Goal: Task Accomplishment & Management: Complete application form

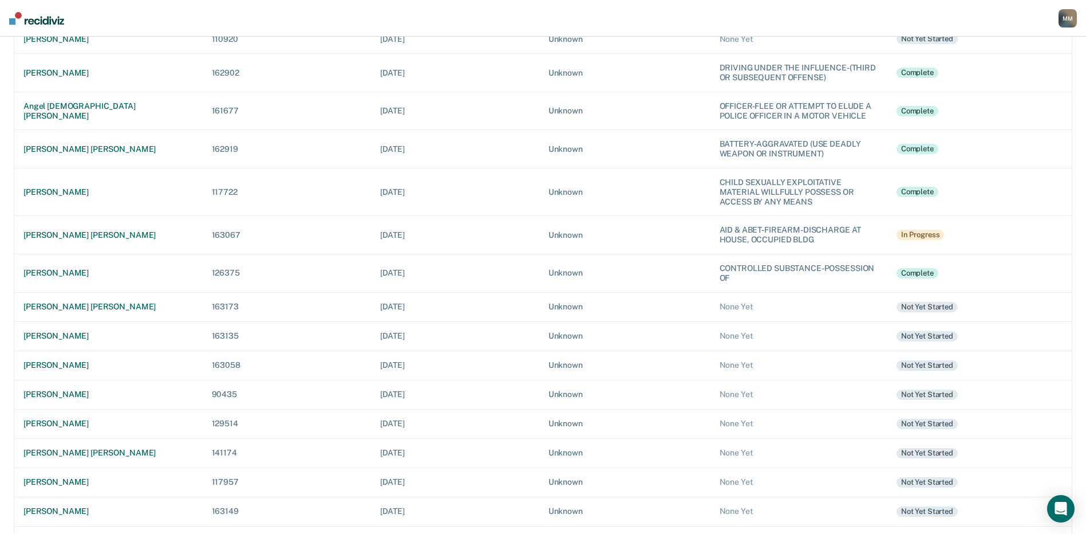
scroll to position [172, 0]
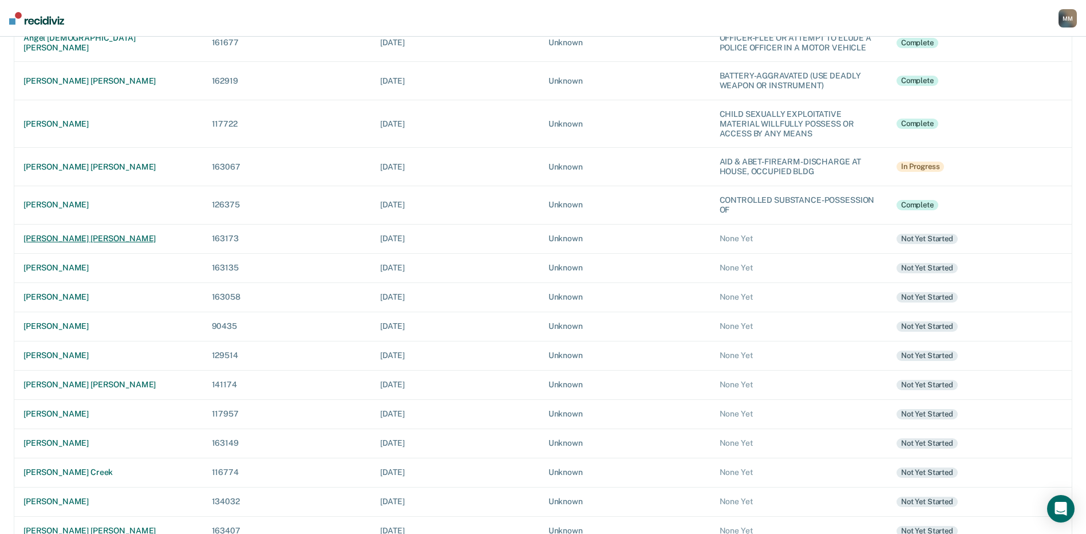
click at [88, 239] on div "[PERSON_NAME] [PERSON_NAME]" at bounding box center [108, 239] width 170 height 10
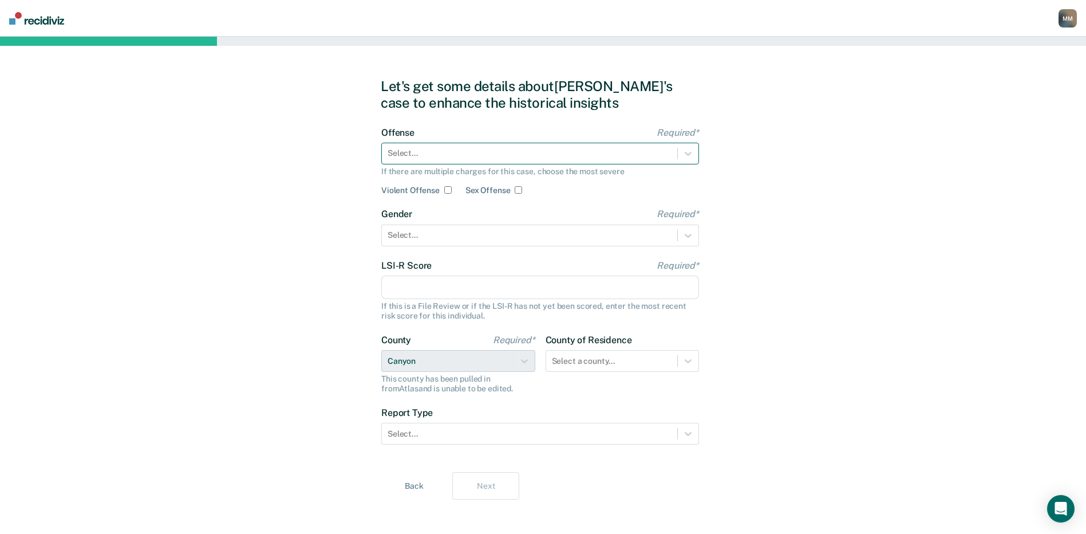
click at [407, 153] on div at bounding box center [530, 153] width 284 height 12
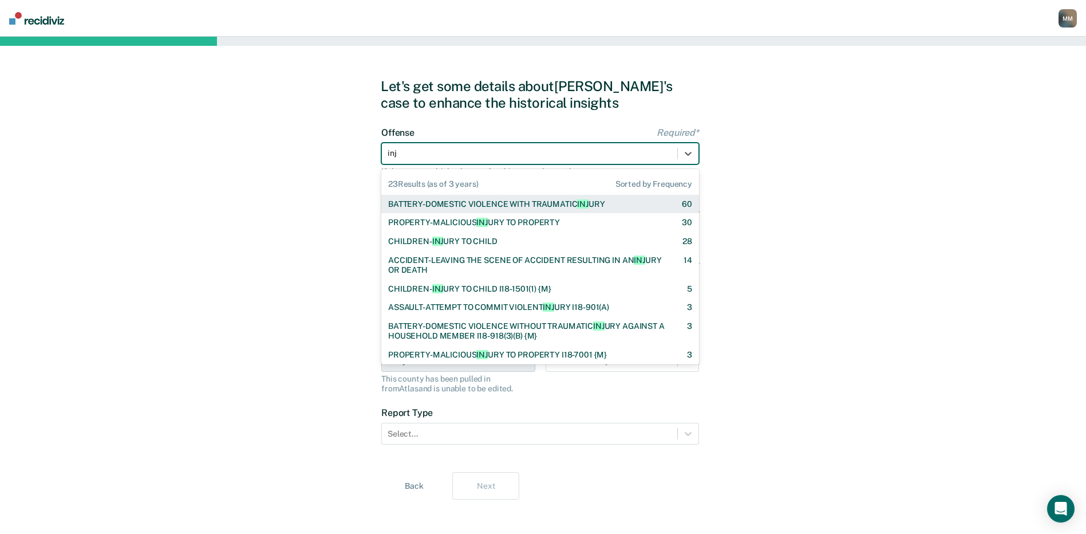
type input "inju"
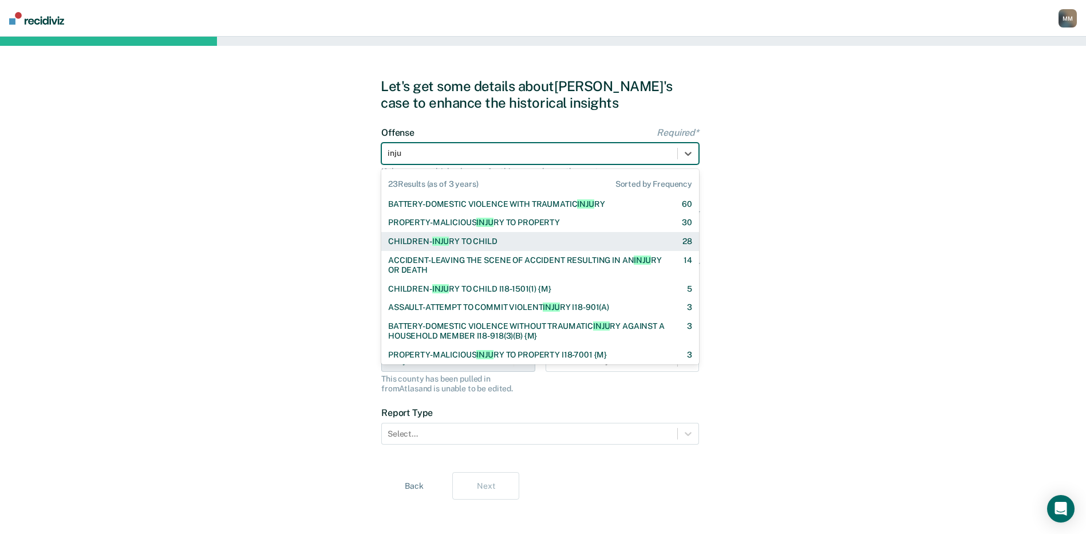
click at [429, 238] on div "CHILDREN- INJU RY TO CHILD" at bounding box center [442, 242] width 109 height 10
checkbox input "true"
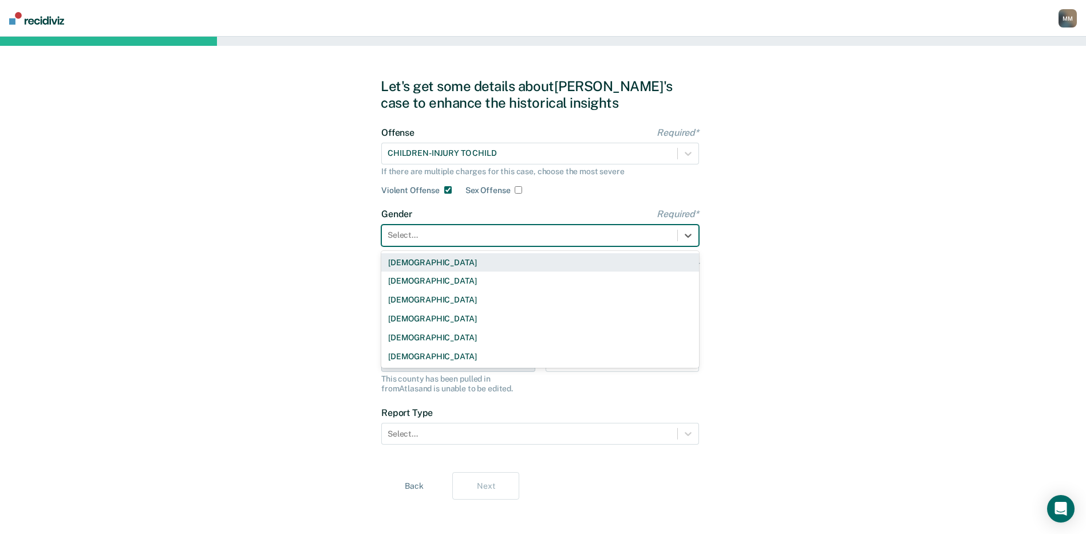
click at [430, 238] on div at bounding box center [530, 235] width 284 height 12
click at [413, 260] on div "[DEMOGRAPHIC_DATA]" at bounding box center [540, 262] width 318 height 19
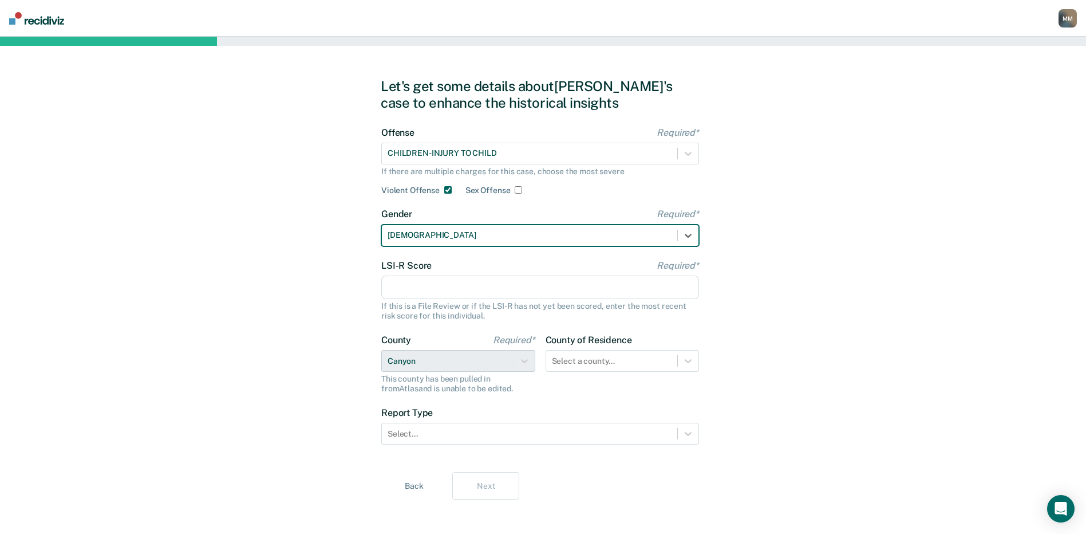
click at [403, 285] on input "LSI-R Score Required*" at bounding box center [540, 287] width 318 height 24
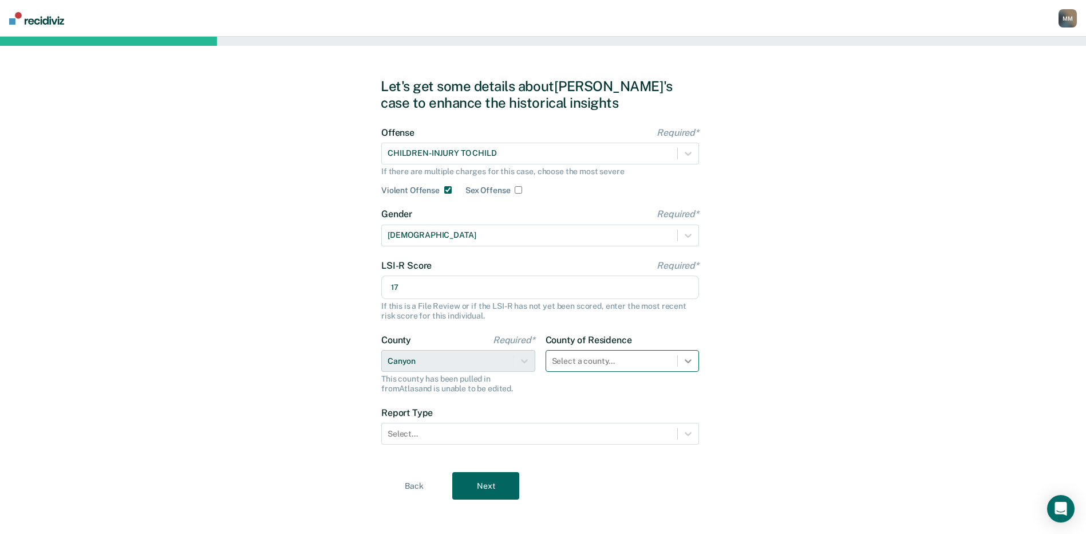
type input "17"
click at [691, 363] on div at bounding box center [688, 360] width 21 height 21
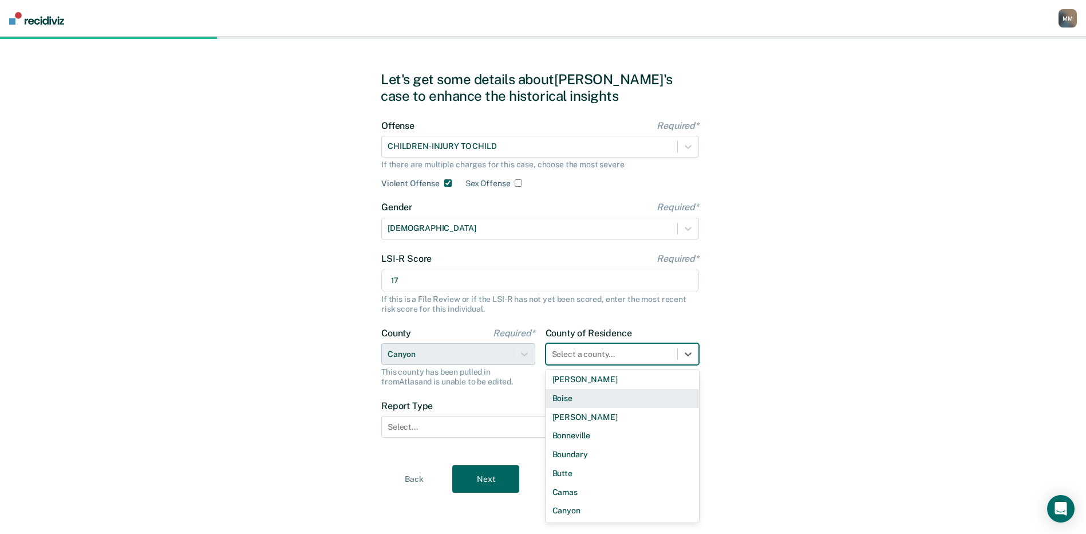
scroll to position [172, 0]
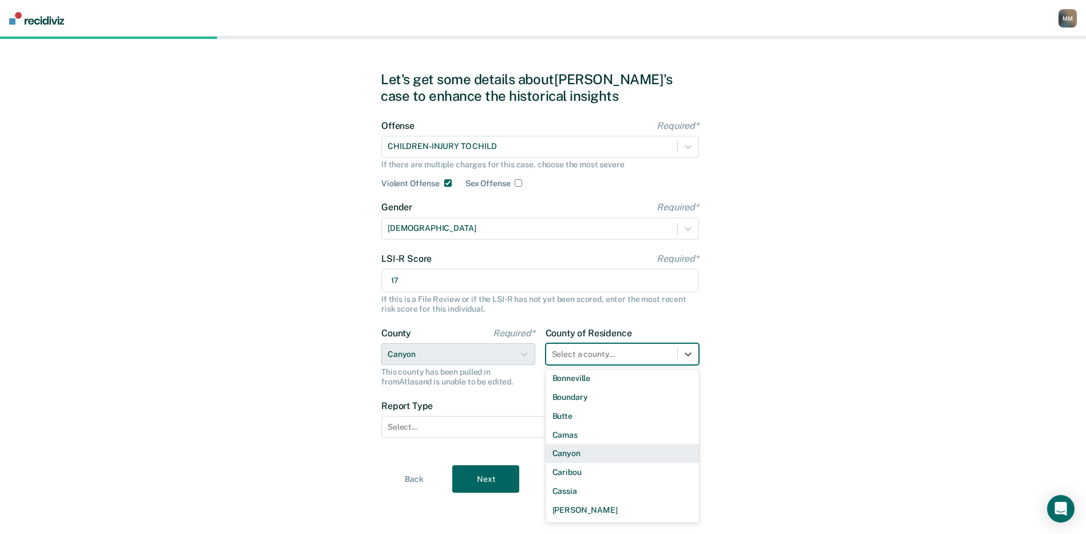
click at [581, 457] on div "Canyon" at bounding box center [623, 453] width 154 height 19
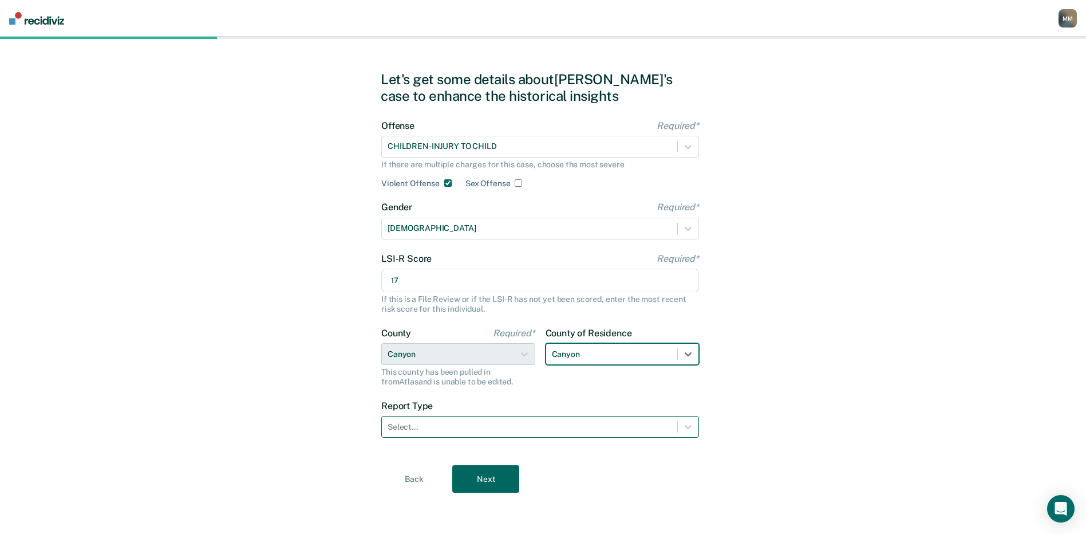
click at [439, 430] on div at bounding box center [530, 427] width 284 height 12
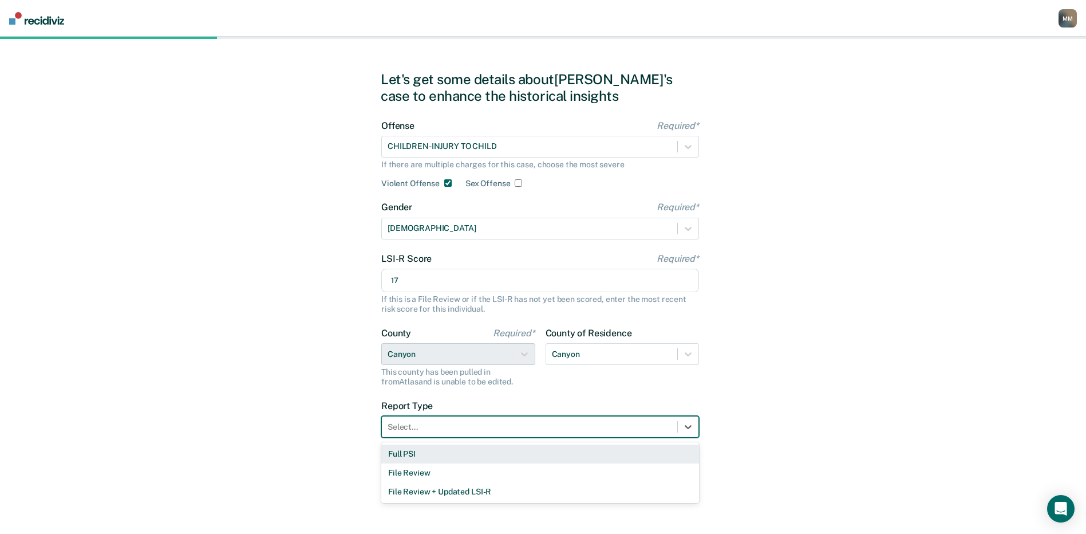
click at [415, 458] on div "Full PSI" at bounding box center [540, 453] width 318 height 19
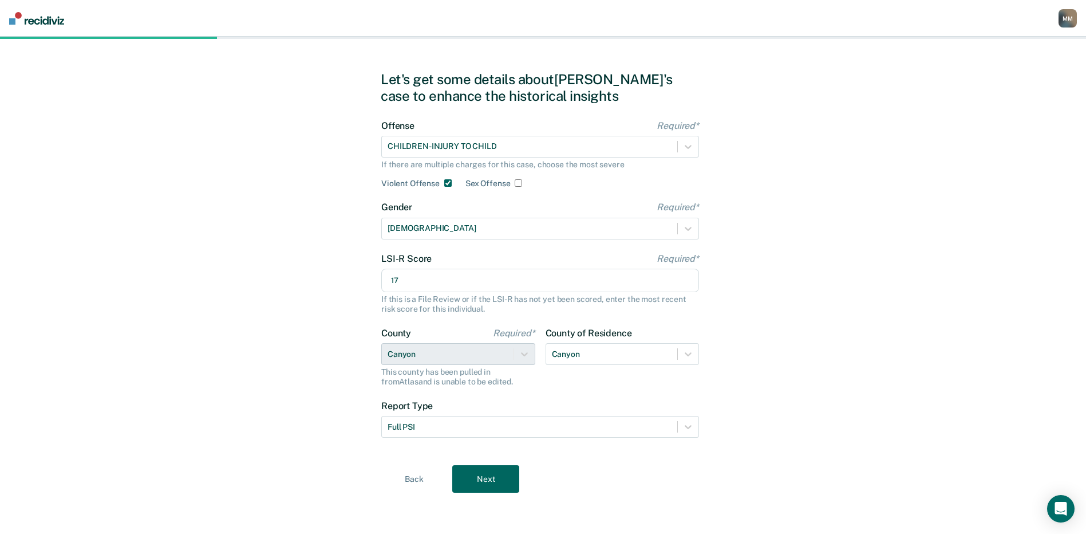
click at [483, 480] on button "Next" at bounding box center [485, 478] width 67 height 27
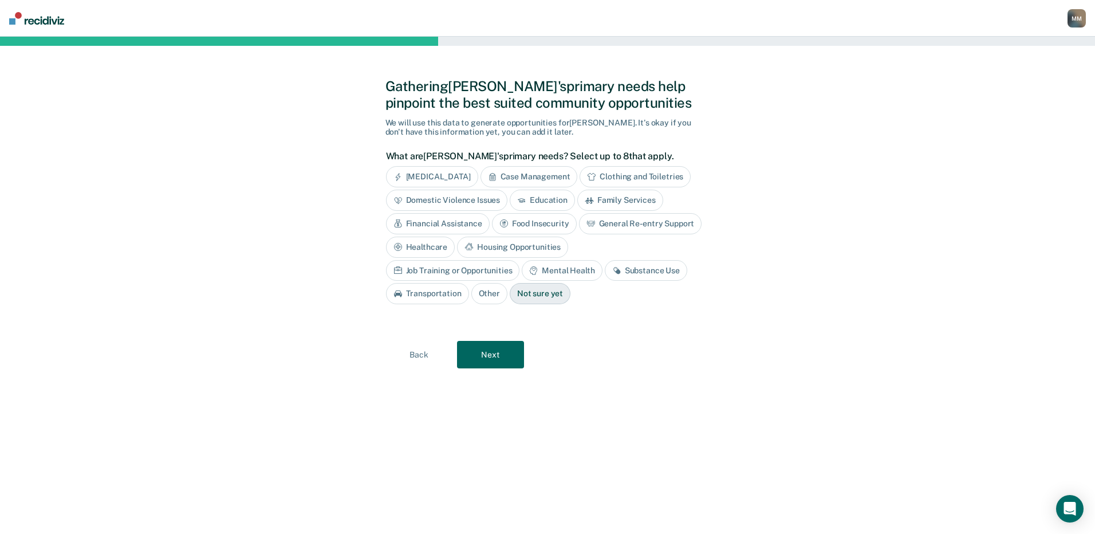
click at [542, 177] on div "Case Management" at bounding box center [528, 176] width 97 height 21
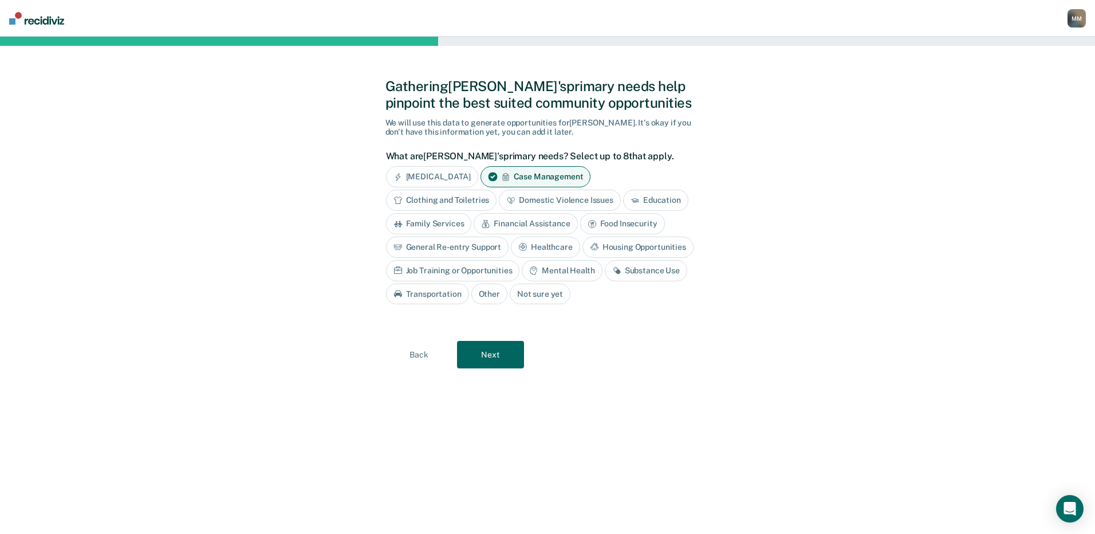
click at [622, 248] on div "Housing Opportunities" at bounding box center [637, 247] width 111 height 21
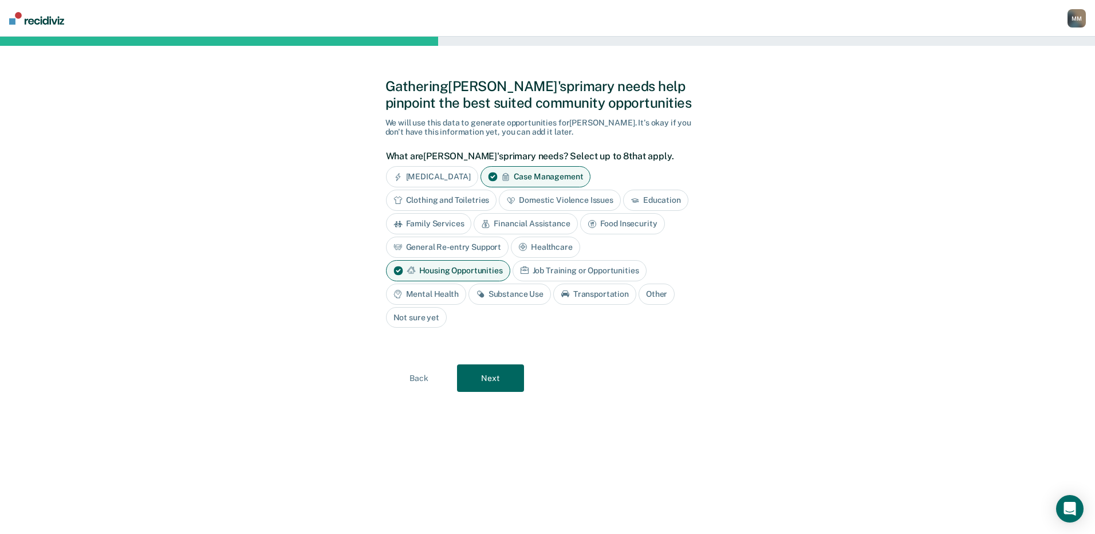
click at [572, 271] on div "Job Training or Opportunities" at bounding box center [580, 270] width 134 height 21
click at [434, 293] on div "Mental Health" at bounding box center [426, 293] width 80 height 21
click at [507, 380] on button "Next" at bounding box center [490, 378] width 67 height 27
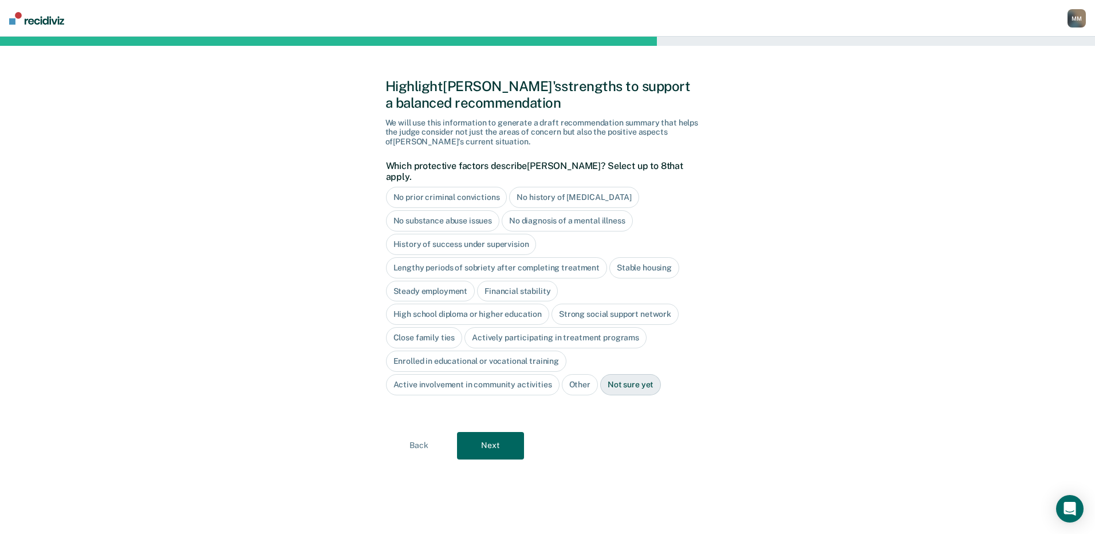
click at [438, 190] on div "No prior criminal convictions" at bounding box center [446, 197] width 121 height 21
click at [451, 213] on div "No substance abuse issues" at bounding box center [443, 220] width 114 height 21
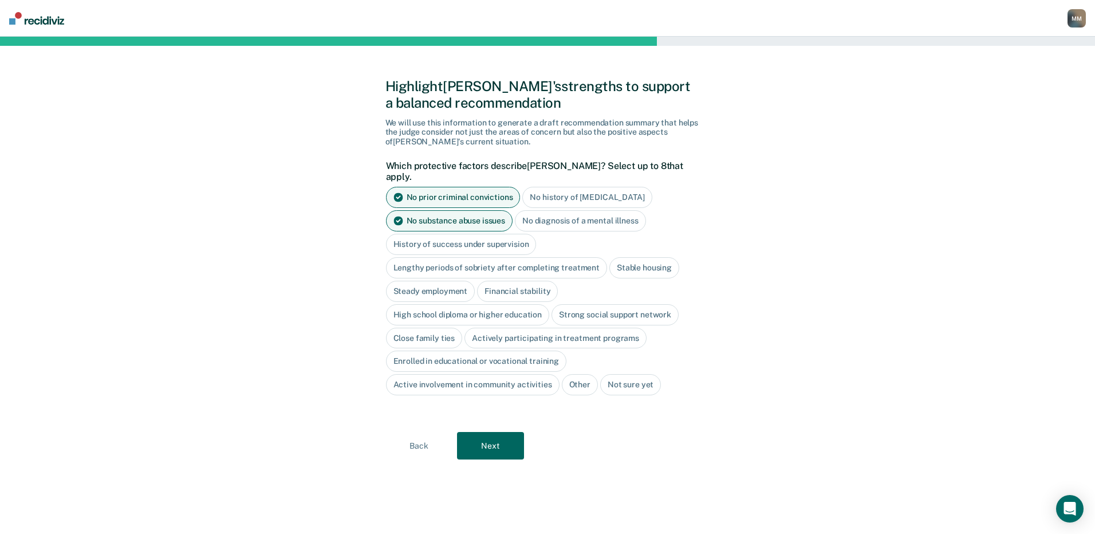
click at [642, 257] on div "Stable housing" at bounding box center [644, 267] width 70 height 21
click at [521, 304] on div "High school diploma or higher education" at bounding box center [468, 314] width 164 height 21
click at [432, 331] on div "Close family ties" at bounding box center [424, 338] width 77 height 21
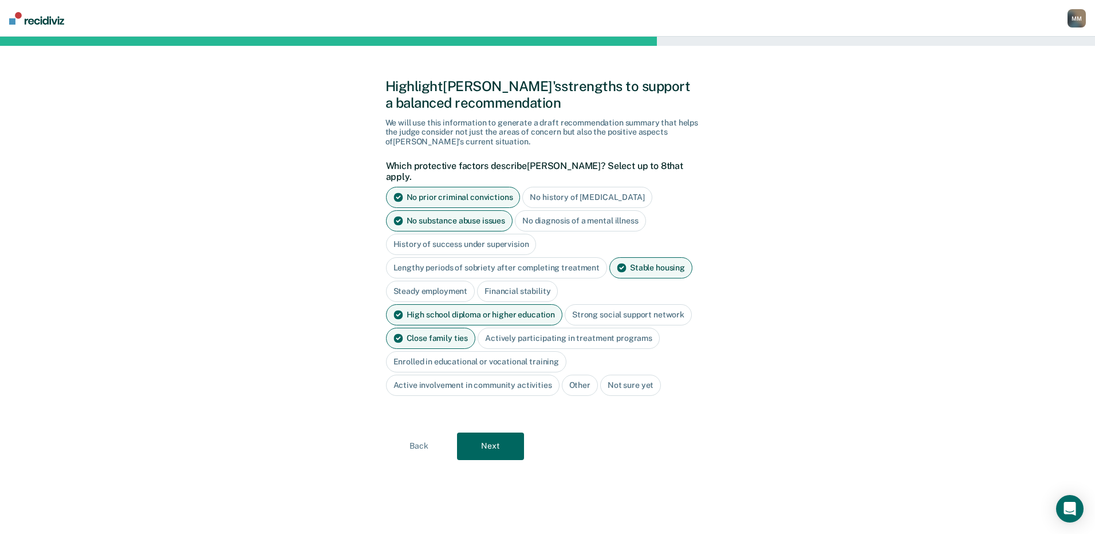
click at [489, 432] on button "Next" at bounding box center [490, 445] width 67 height 27
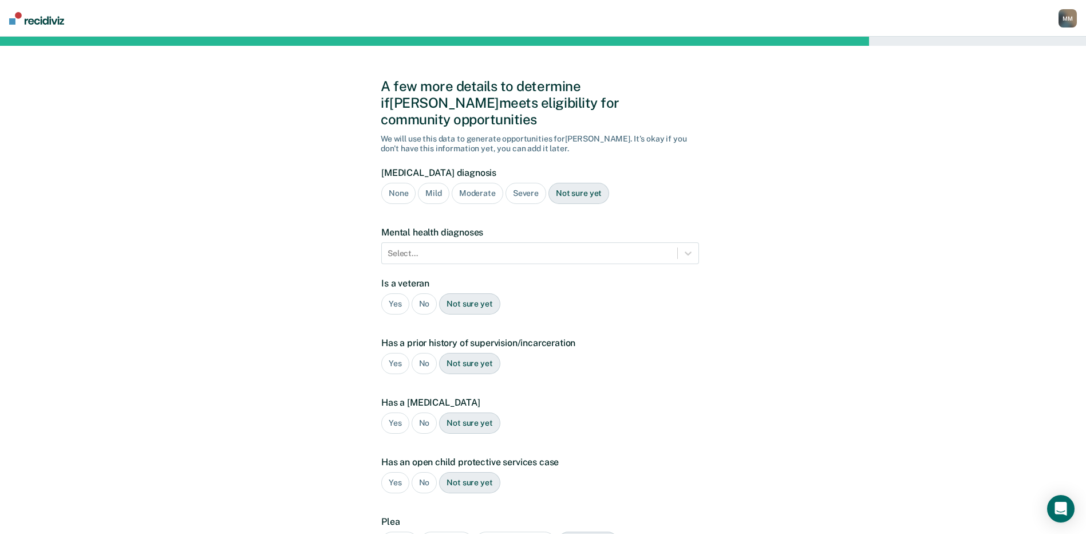
click at [399, 183] on div "None" at bounding box center [398, 193] width 34 height 21
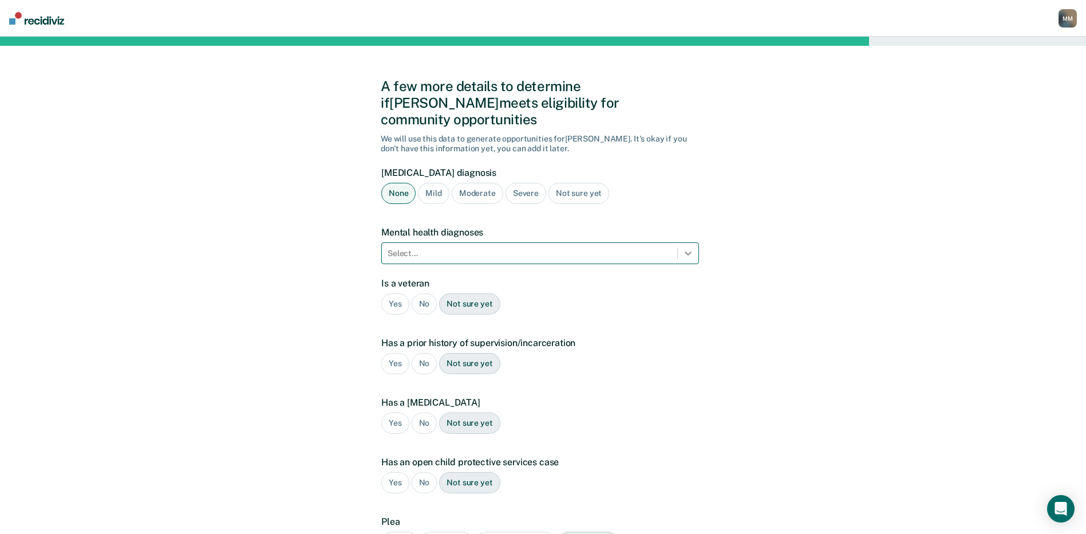
click at [694, 247] on icon at bounding box center [688, 252] width 11 height 11
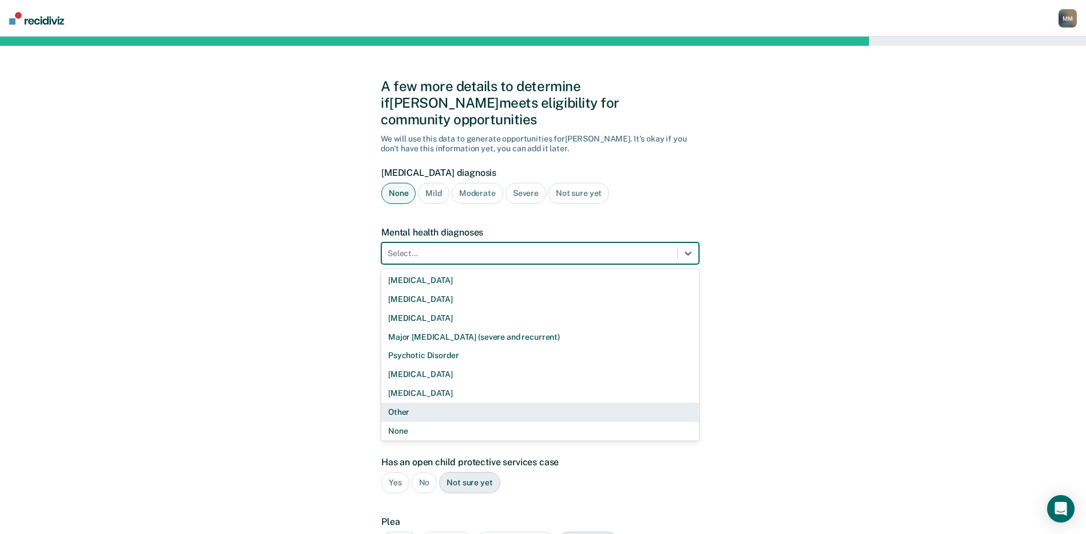
click at [418, 403] on div "Other" at bounding box center [540, 412] width 318 height 19
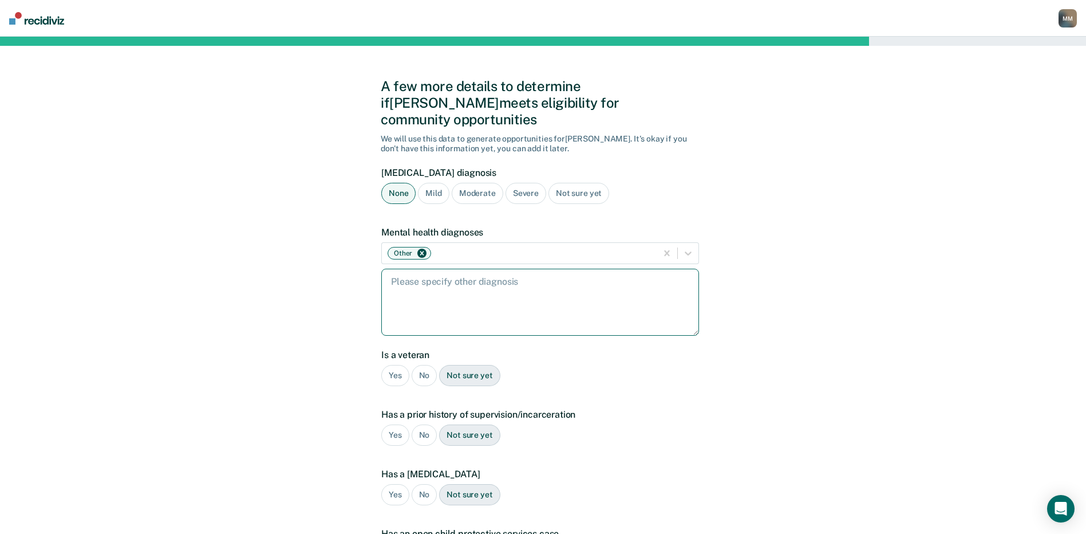
click at [419, 282] on textarea at bounding box center [540, 302] width 318 height 67
type textarea "[MEDICAL_DATA]"
click at [418, 365] on div "No" at bounding box center [425, 375] width 26 height 21
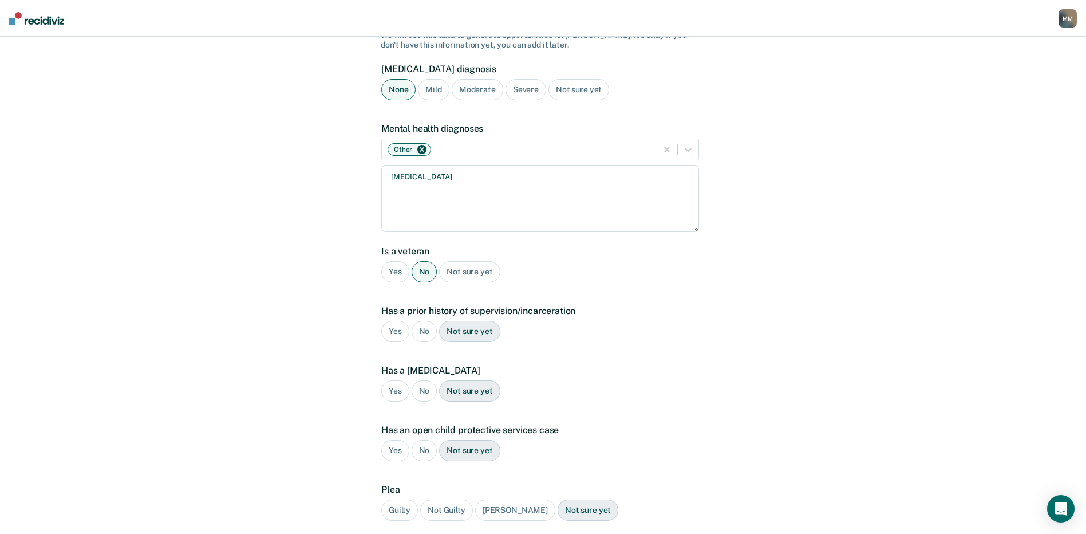
scroll to position [115, 0]
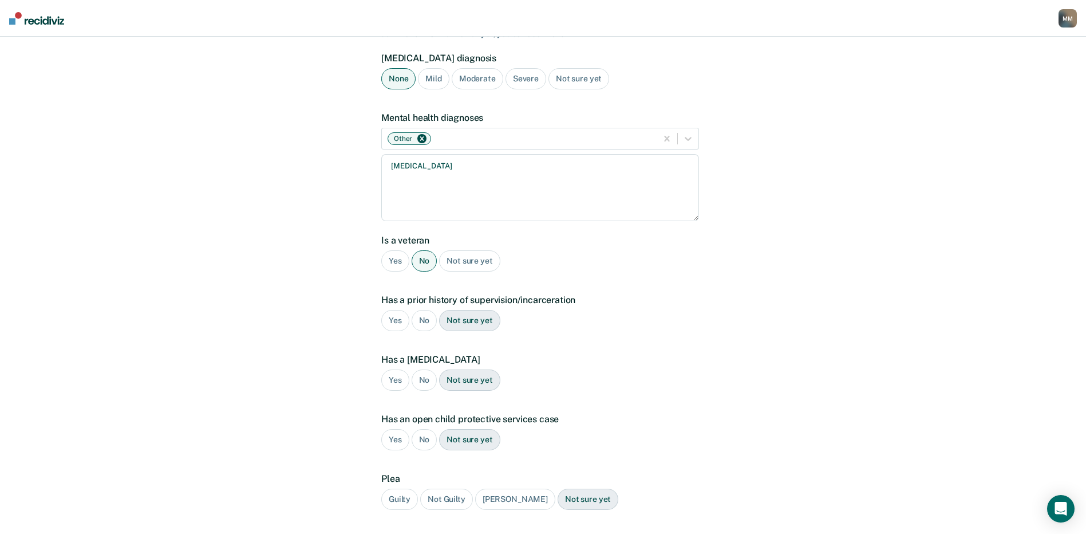
click at [423, 310] on div "No" at bounding box center [425, 320] width 26 height 21
click at [520, 326] on form "[MEDICAL_DATA] diagnosis None Mild Moderate Severe Not sure yet Mental health d…" at bounding box center [540, 293] width 318 height 480
click at [420, 369] on div "No" at bounding box center [425, 379] width 26 height 21
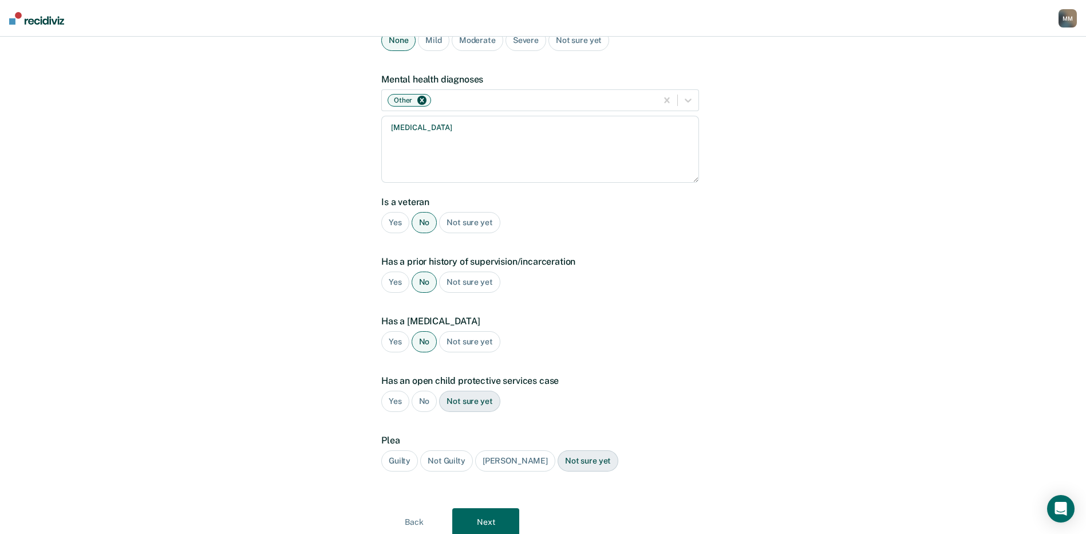
scroll to position [179, 0]
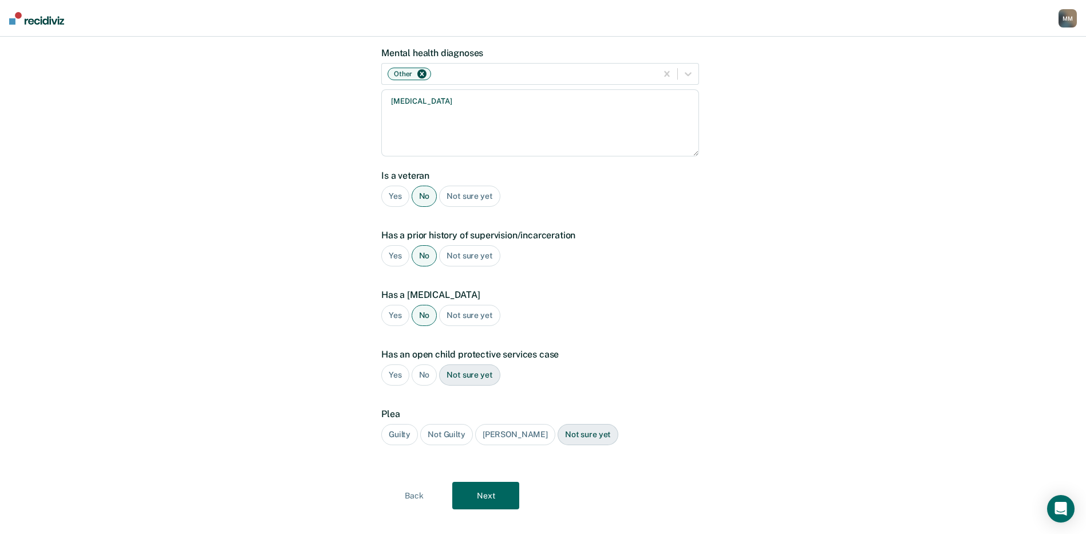
click at [425, 364] on div "No" at bounding box center [425, 374] width 26 height 21
click at [474, 482] on button "Next" at bounding box center [485, 495] width 67 height 27
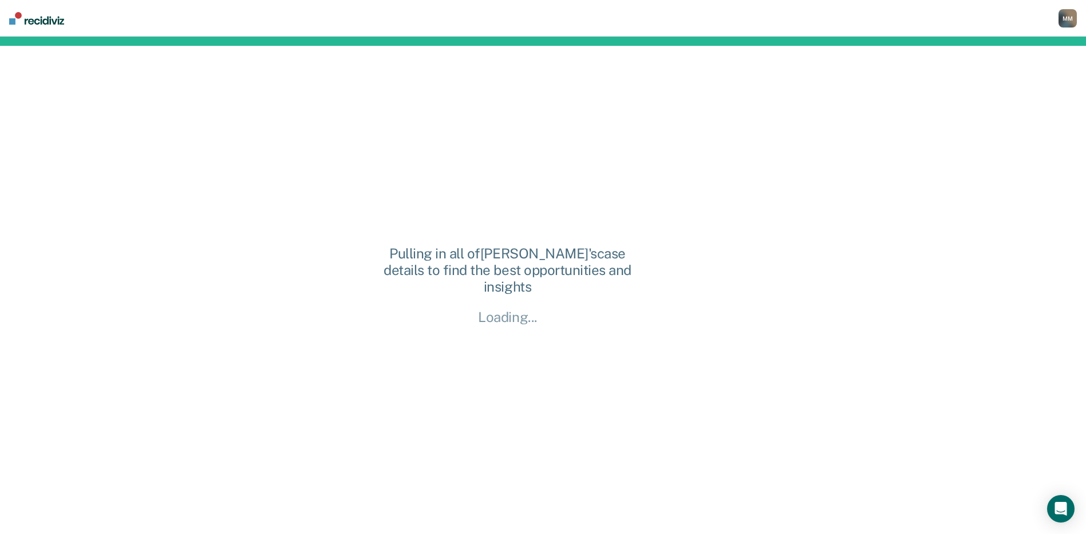
scroll to position [0, 0]
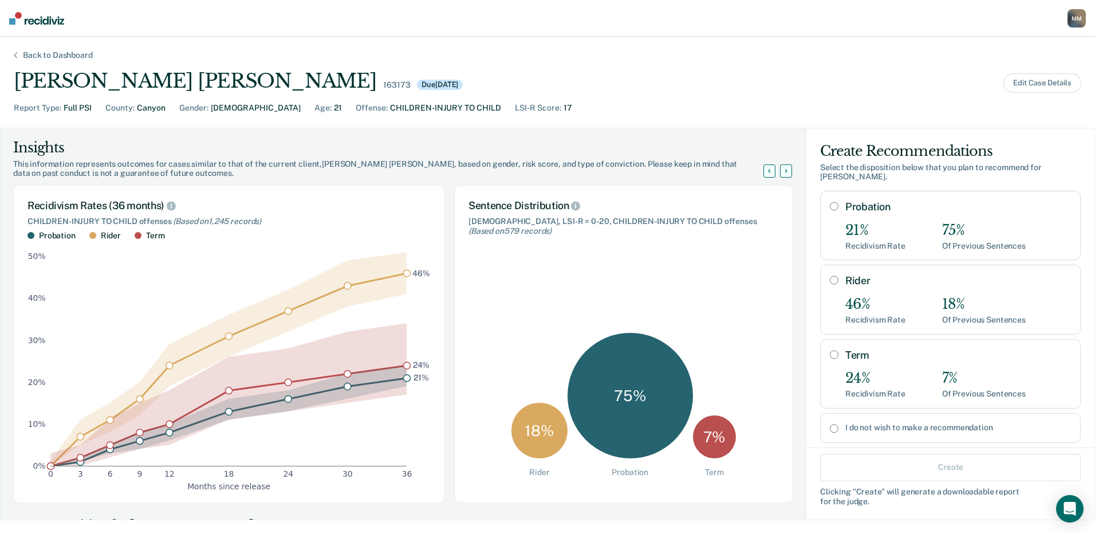
click at [830, 275] on input "Rider" at bounding box center [834, 279] width 9 height 9
radio input "true"
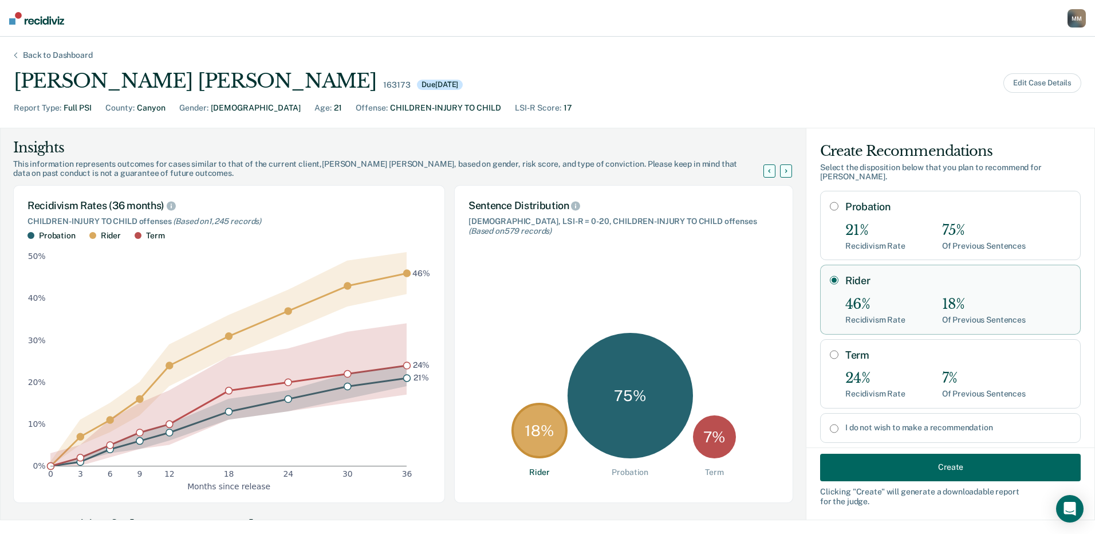
click at [937, 471] on button "Create" at bounding box center [950, 466] width 261 height 27
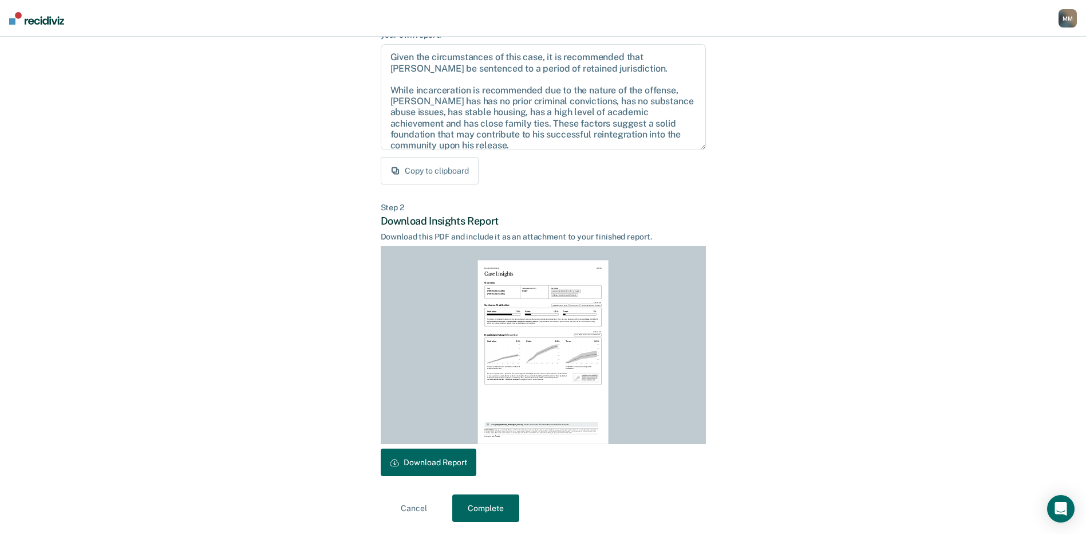
scroll to position [119, 0]
click at [429, 457] on button "Download Report" at bounding box center [429, 460] width 96 height 27
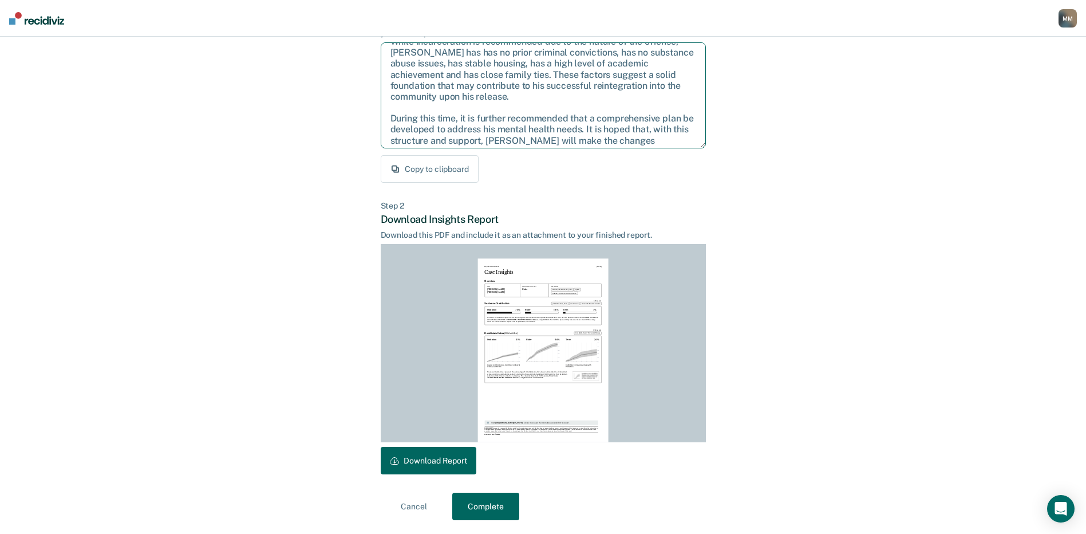
scroll to position [63, 0]
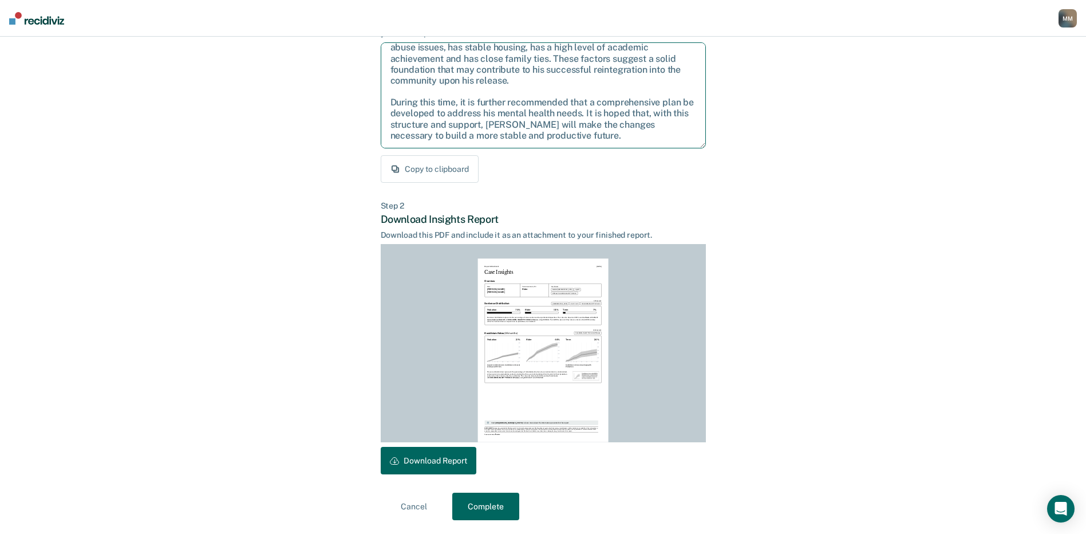
drag, startPoint x: 392, startPoint y: 57, endPoint x: 640, endPoint y: 139, distance: 261.7
click at [640, 139] on textarea "Given the circumstances of this case, it is recommended that [PERSON_NAME] be s…" at bounding box center [543, 95] width 325 height 106
click at [273, 185] on div "Back to Case Make Recommendation & Download Report Step 1 Craft recommendation …" at bounding box center [543, 226] width 1086 height 616
click at [480, 508] on button "Complete" at bounding box center [485, 506] width 67 height 27
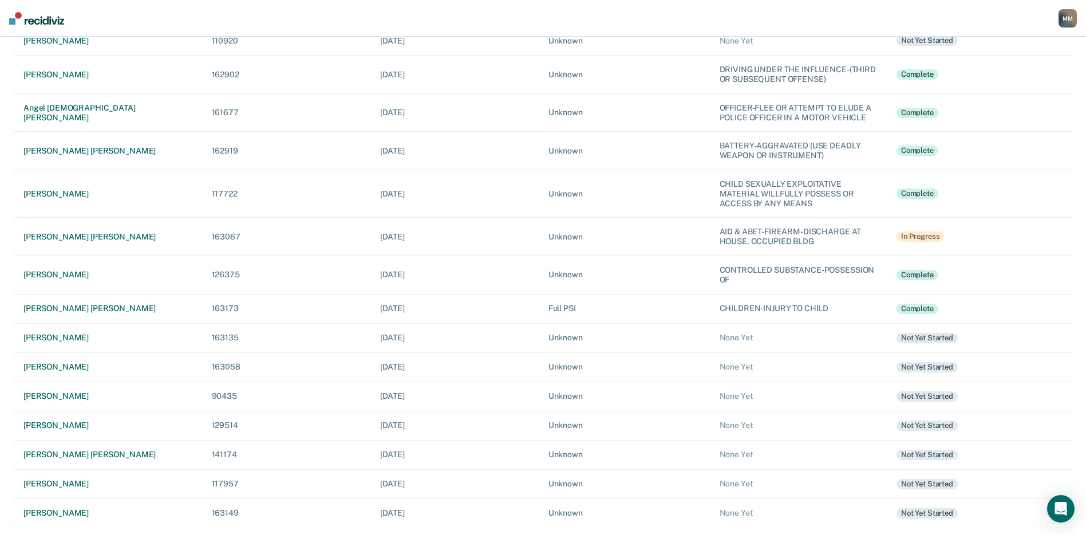
scroll to position [115, 0]
